Goal: Information Seeking & Learning: Check status

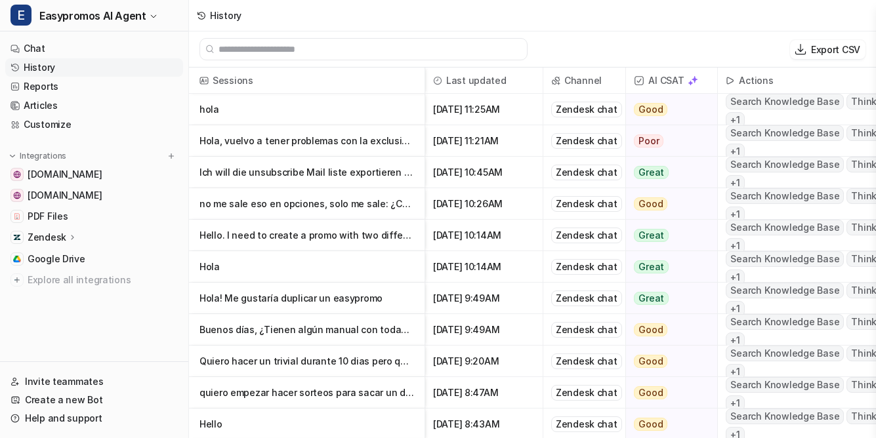
click at [43, 70] on link "History" at bounding box center [94, 67] width 178 height 18
click at [272, 136] on p "Hola, vuelvo a tener problemas con la exclusión en la lista de participantes" at bounding box center [306, 140] width 215 height 31
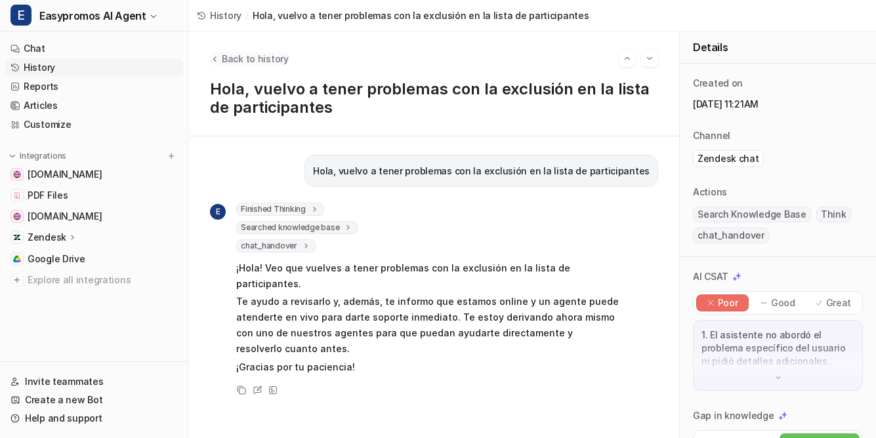
click at [250, 56] on span "Back to history" at bounding box center [255, 59] width 67 height 14
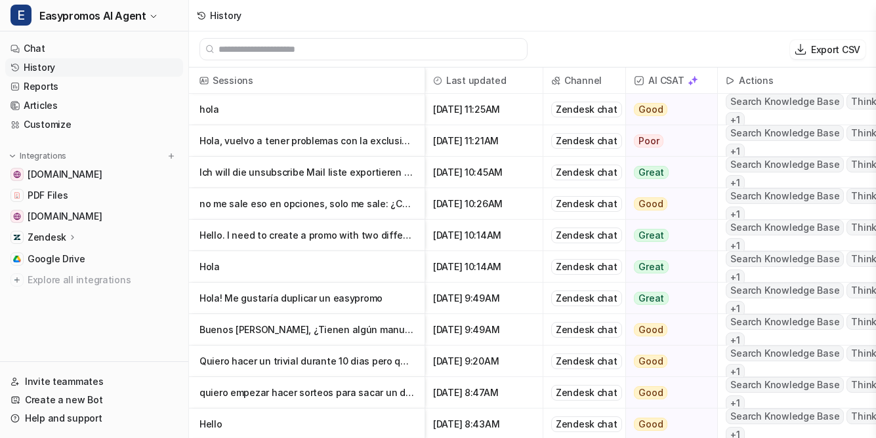
click at [234, 113] on p "hola" at bounding box center [306, 109] width 215 height 31
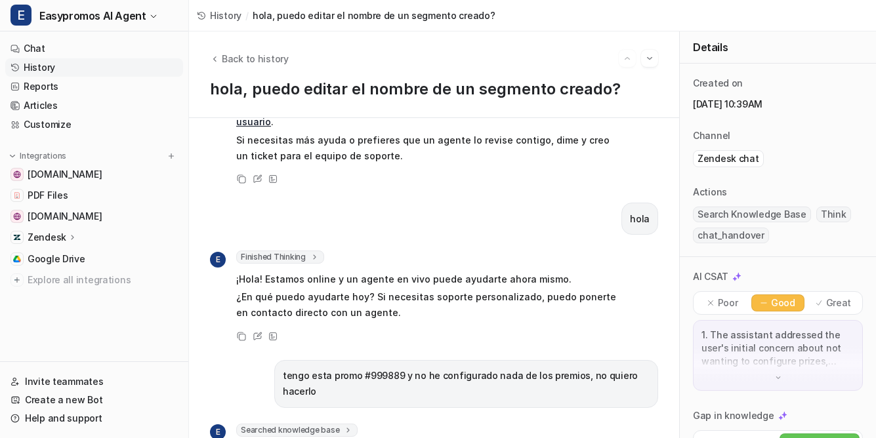
scroll to position [333, 0]
